Goal: Find specific page/section: Find specific page/section

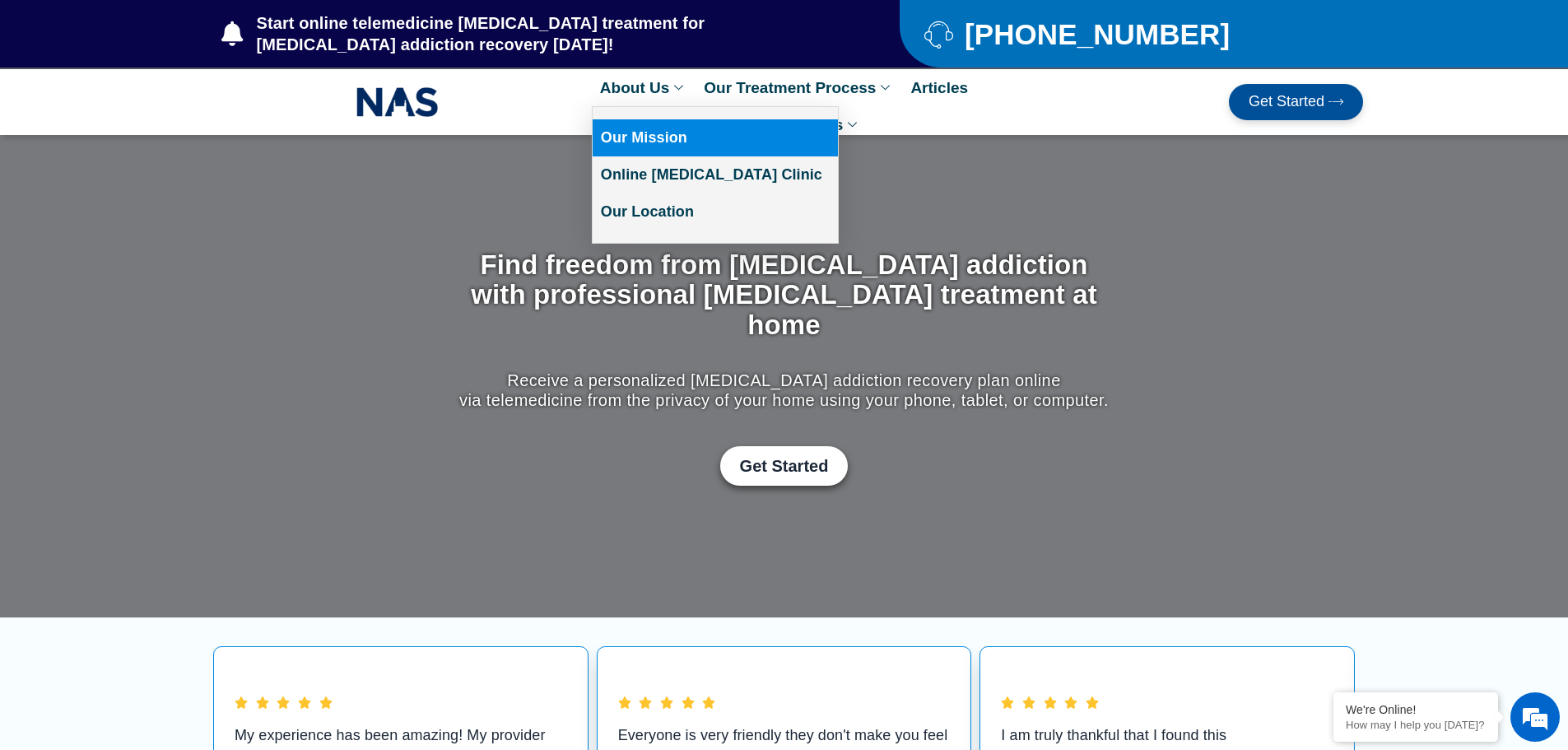
click at [667, 137] on link "Our Mission" at bounding box center [714, 138] width 245 height 37
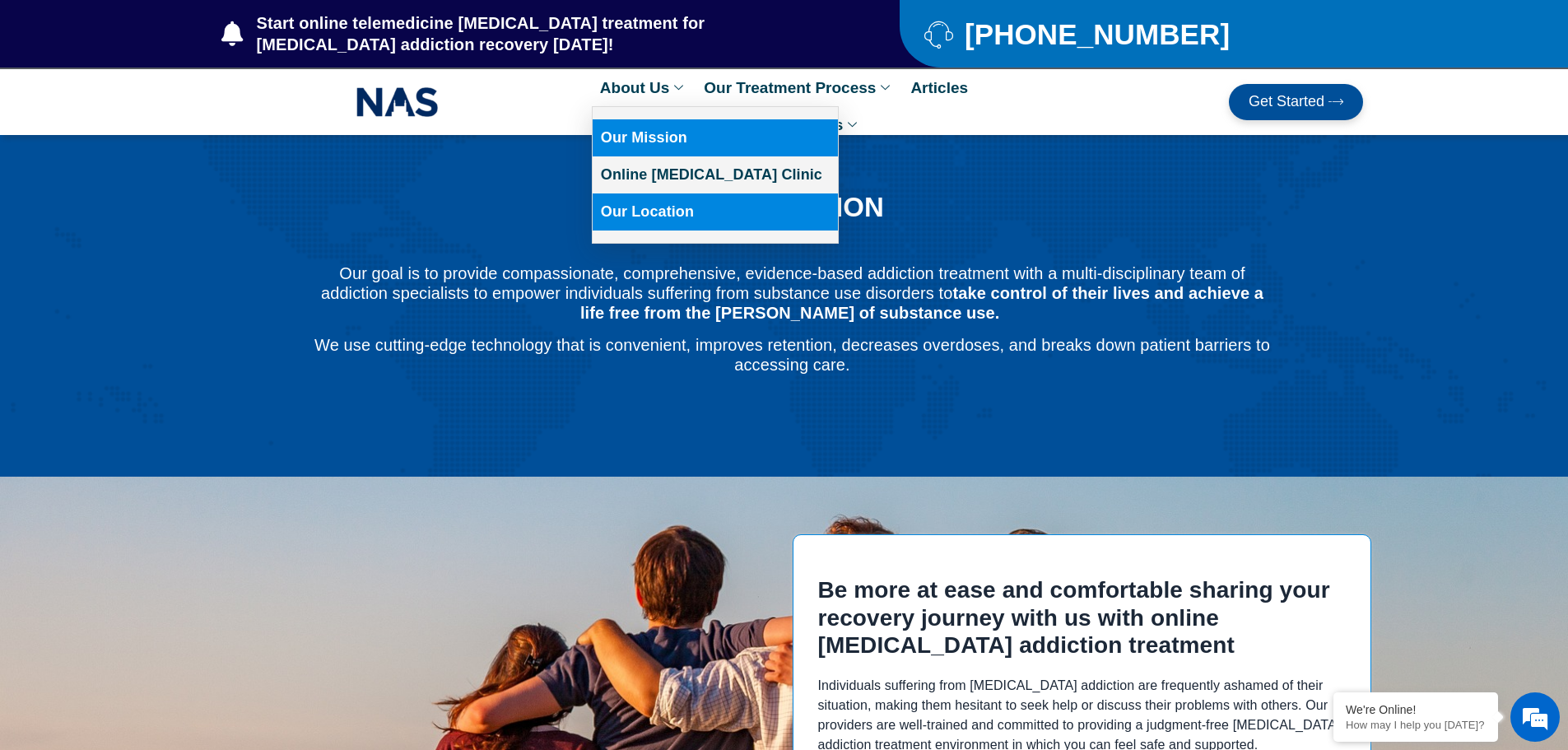
click at [671, 215] on link "Our Location" at bounding box center [714, 212] width 245 height 37
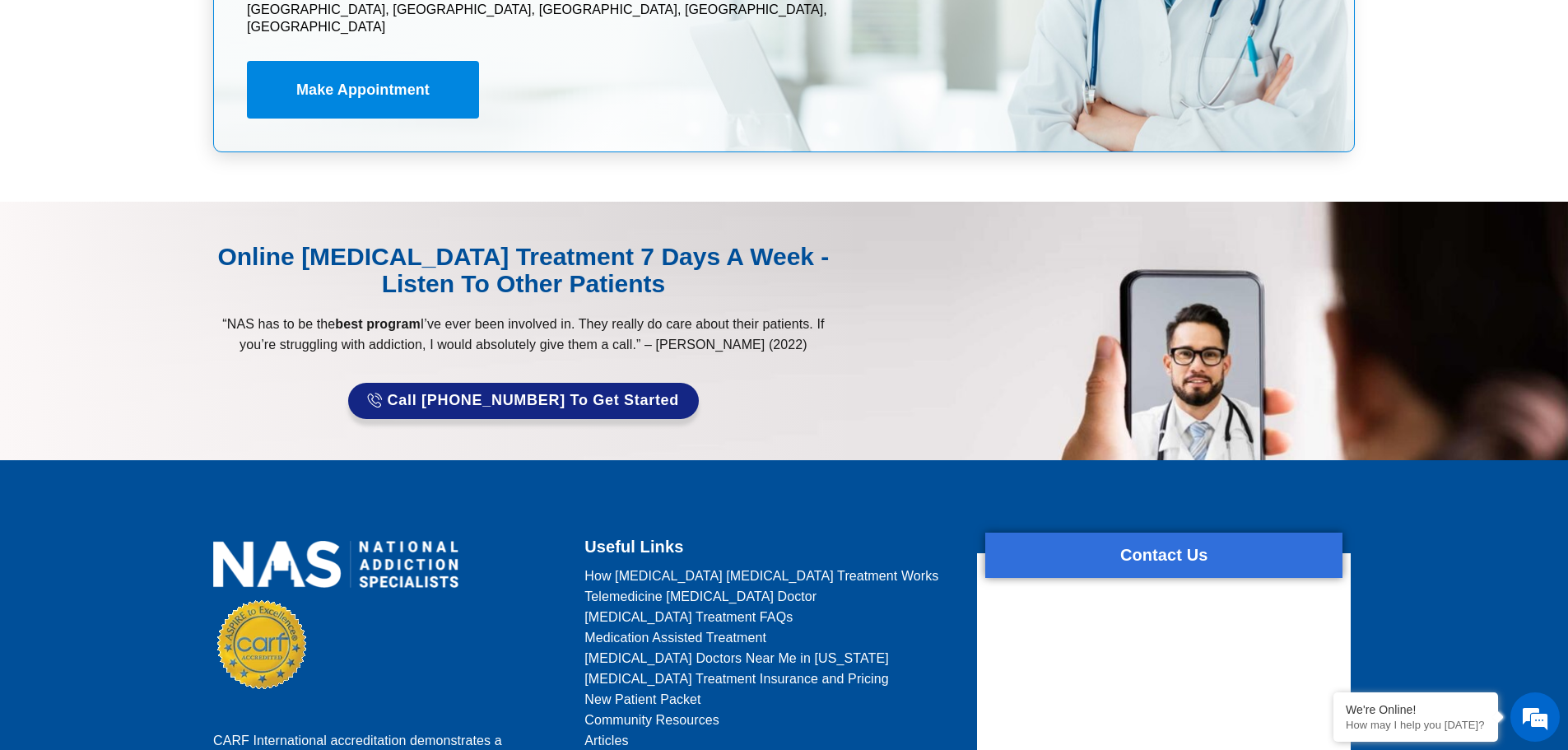
scroll to position [8123, 0]
